Goal: Task Accomplishment & Management: Manage account settings

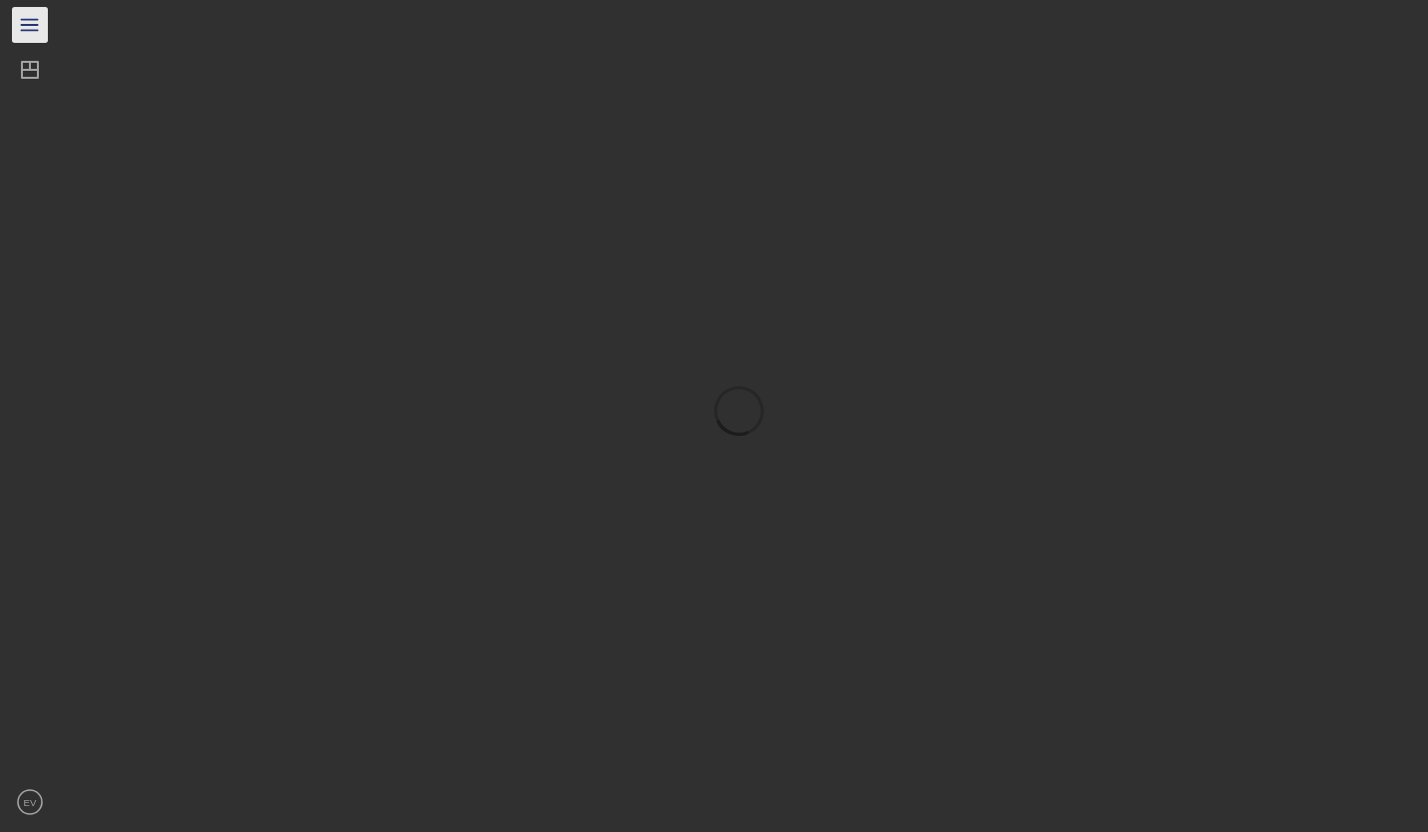
click at [33, 25] on line "button" at bounding box center [29, 25] width 16 height 0
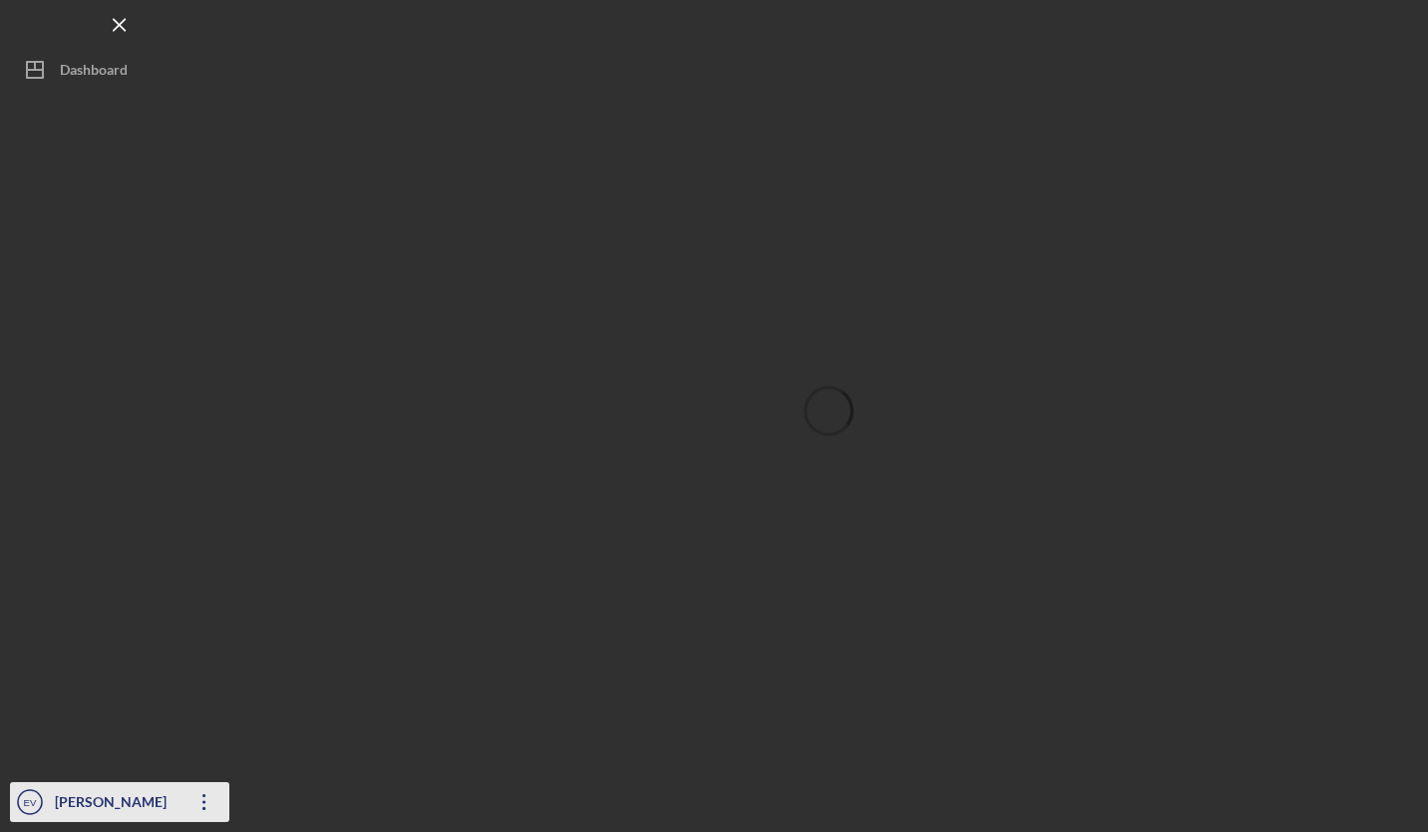
click at [148, 800] on div "[PERSON_NAME]" at bounding box center [115, 804] width 130 height 45
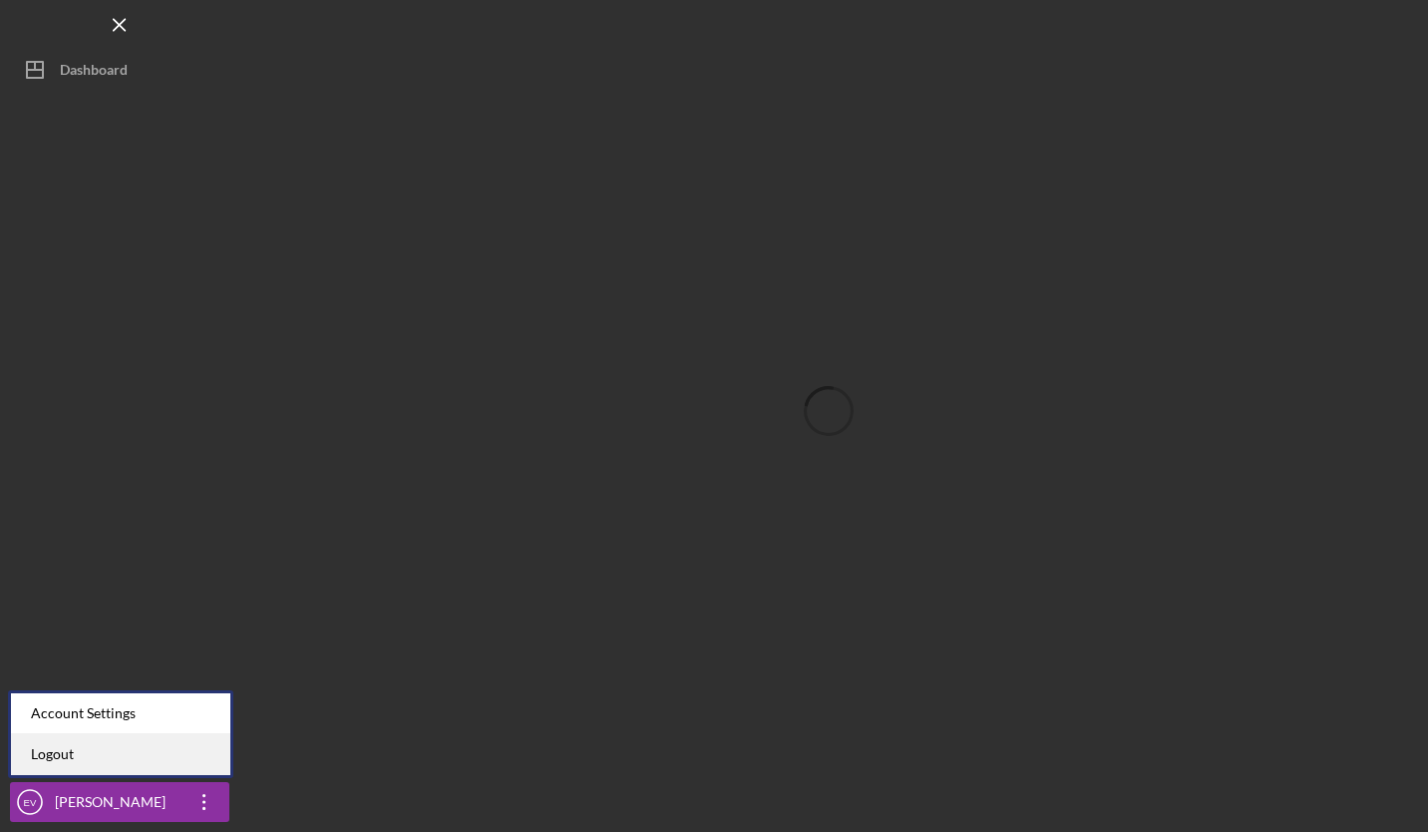
click at [157, 740] on link "Logout" at bounding box center [120, 754] width 219 height 41
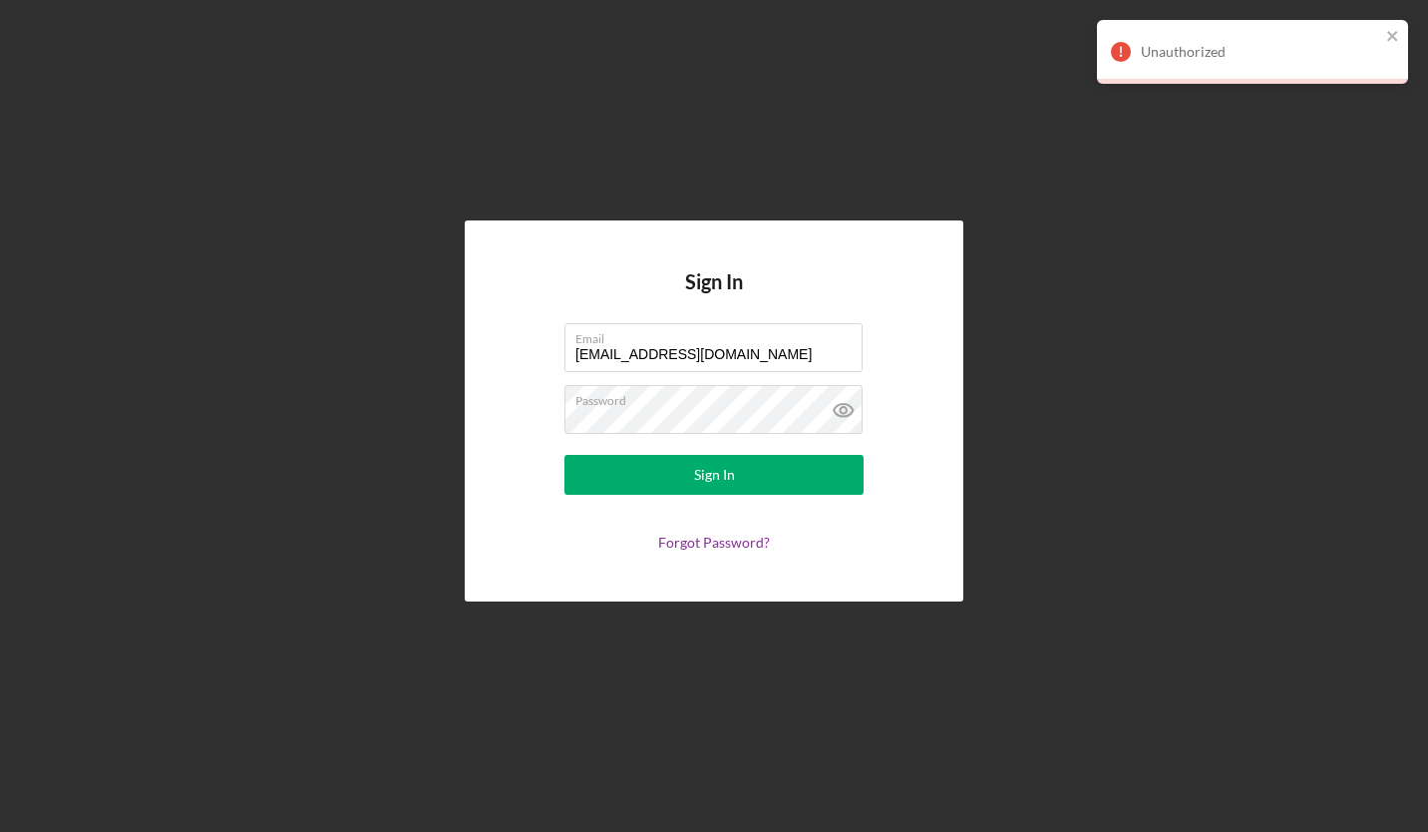
drag, startPoint x: 790, startPoint y: 356, endPoint x: 473, endPoint y: 351, distance: 317.2
click at [473, 351] on div "Sign In Email [EMAIL_ADDRESS][DOMAIN_NAME] Password Sign In Forgot Password?" at bounding box center [714, 410] width 499 height 380
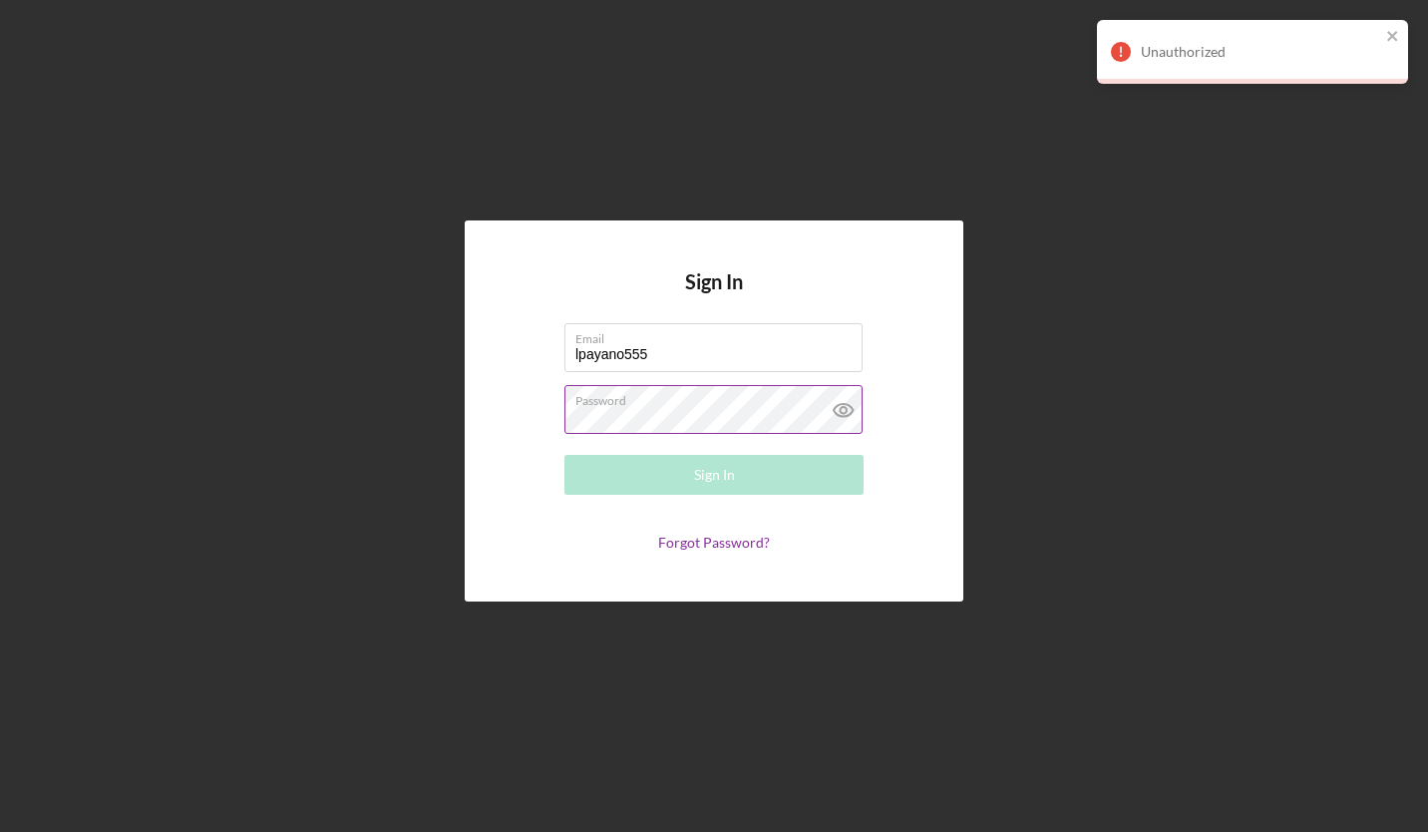
type input "[EMAIL_ADDRESS][DOMAIN_NAME]"
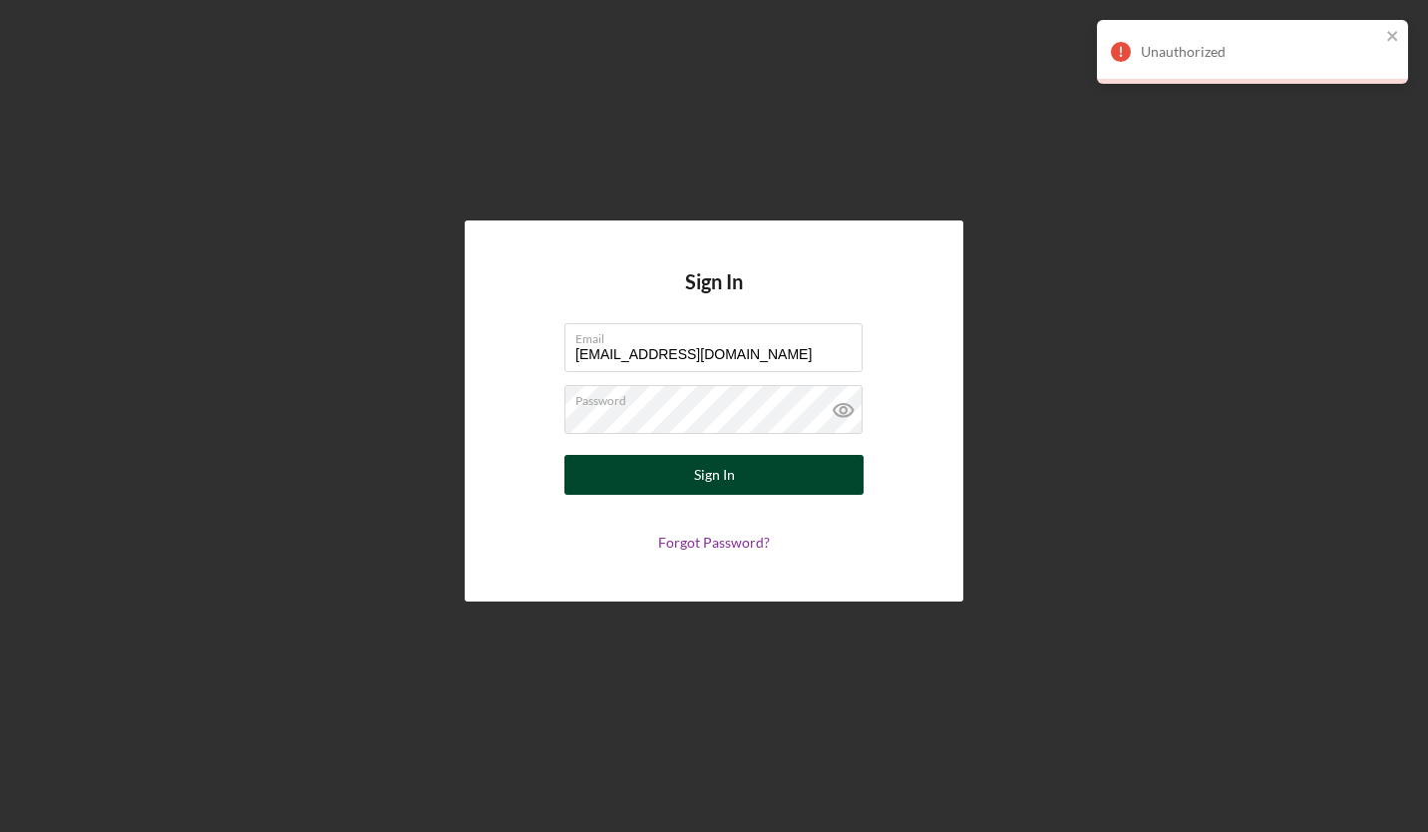
click at [712, 475] on div "Sign In" at bounding box center [714, 475] width 41 height 40
